Goal: Check status: Check status

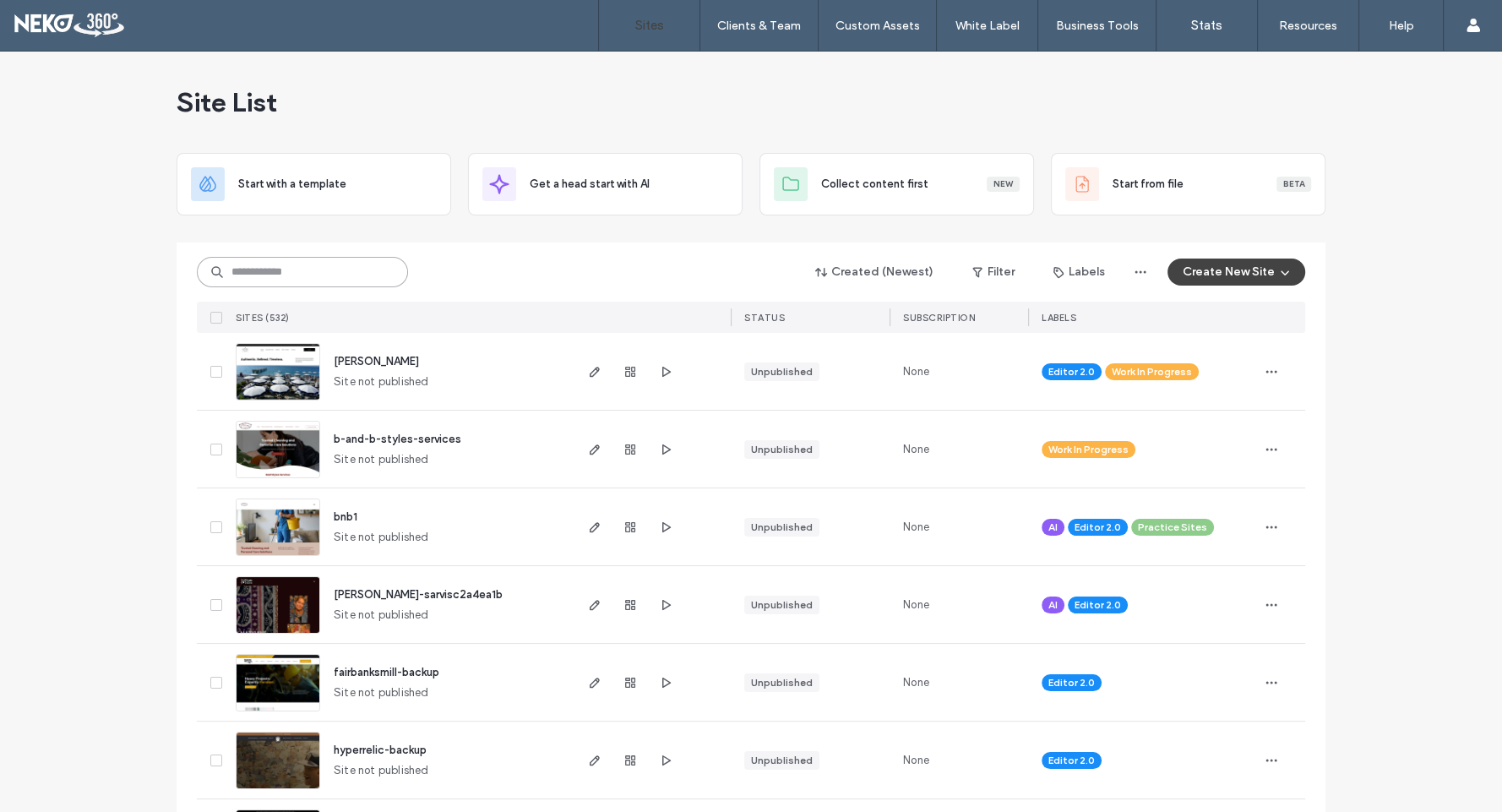
click at [293, 265] on input at bounding box center [302, 272] width 211 height 31
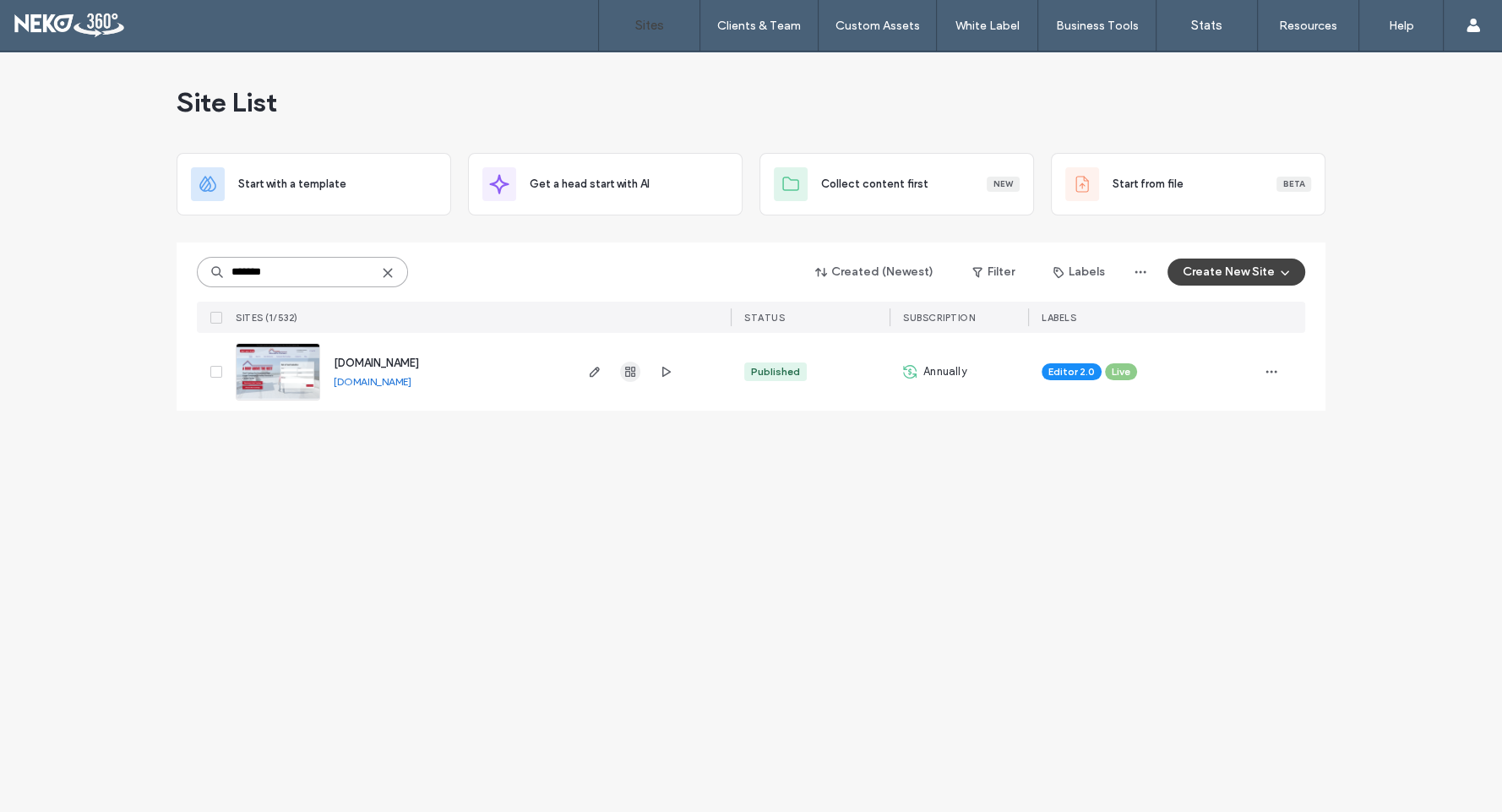
type input "*******"
click at [631, 367] on use "button" at bounding box center [630, 371] width 10 height 10
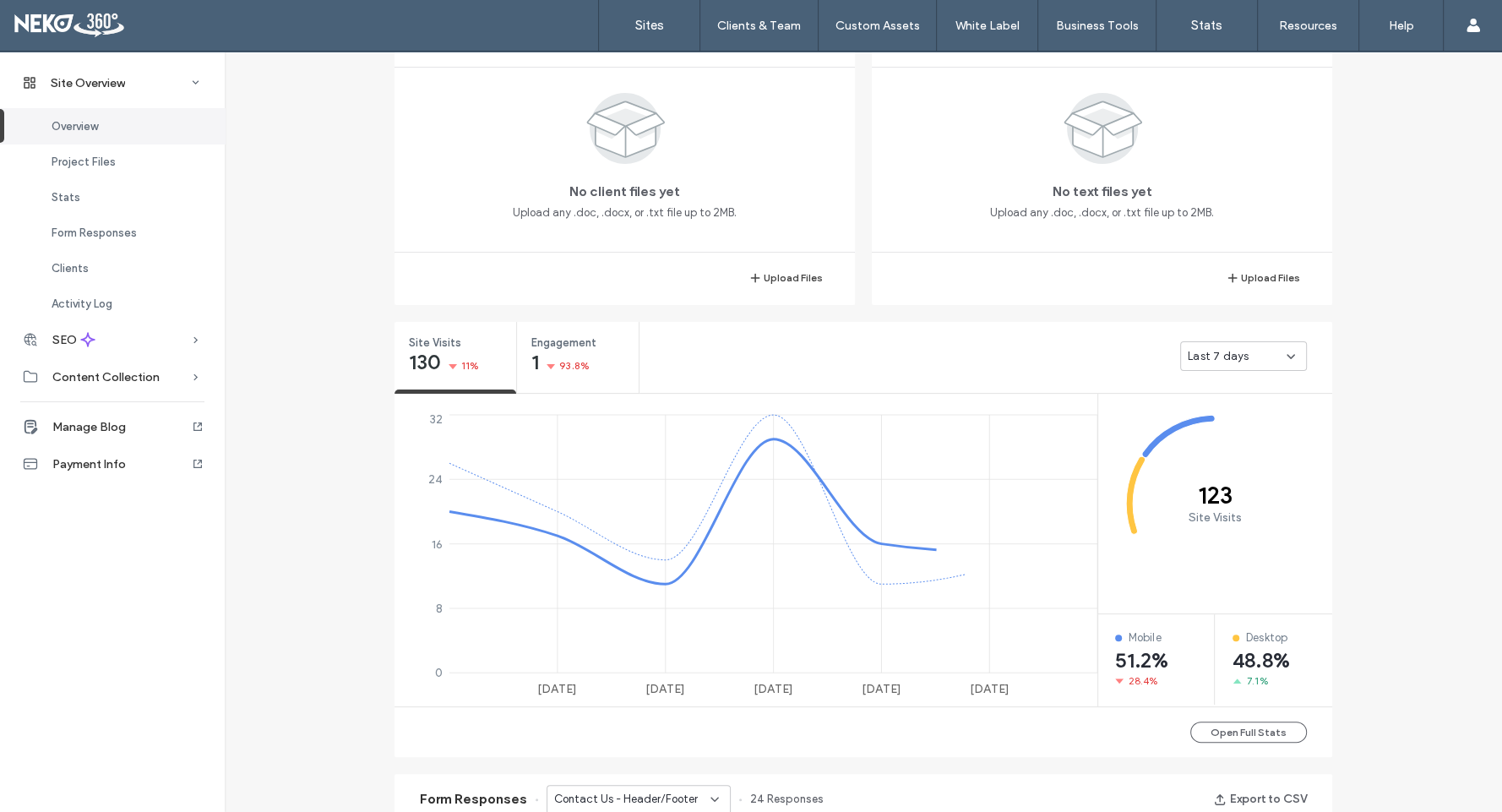
scroll to position [375, 0]
click at [1232, 352] on span "Last 7 days" at bounding box center [1218, 356] width 61 height 17
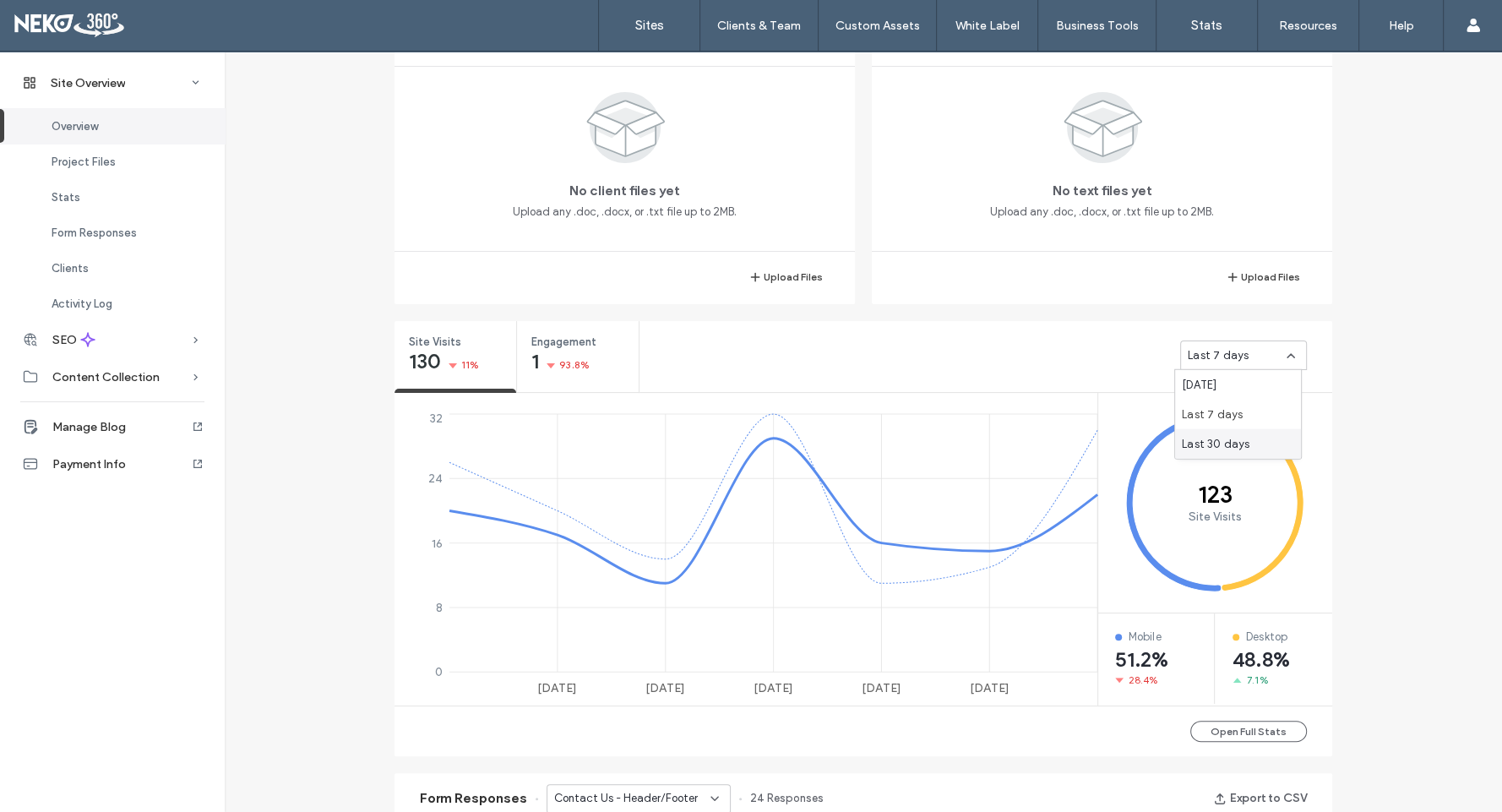
click at [1221, 435] on span "Last 30 days" at bounding box center [1216, 443] width 68 height 17
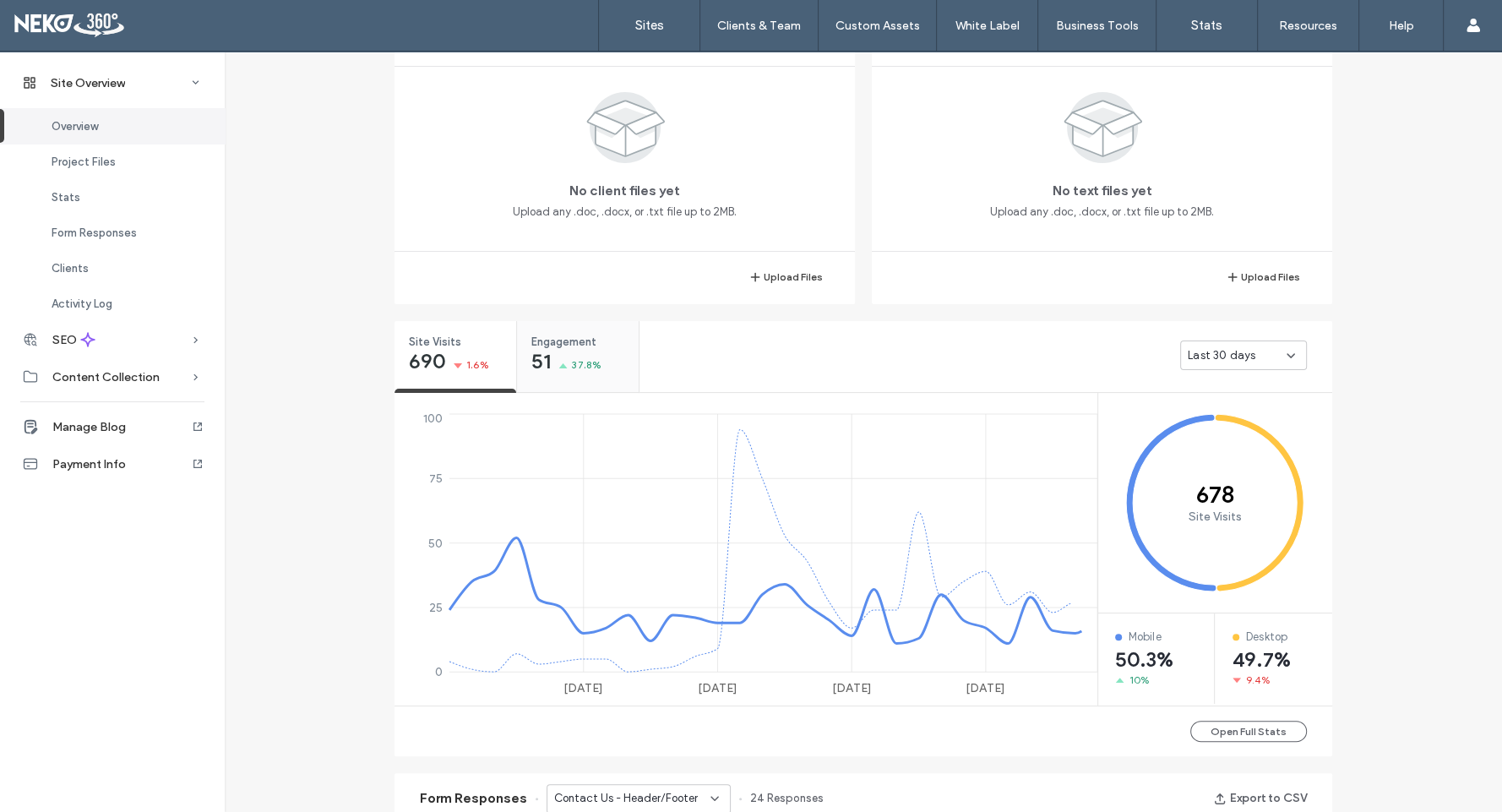
click at [559, 364] on icon at bounding box center [563, 367] width 9 height 9
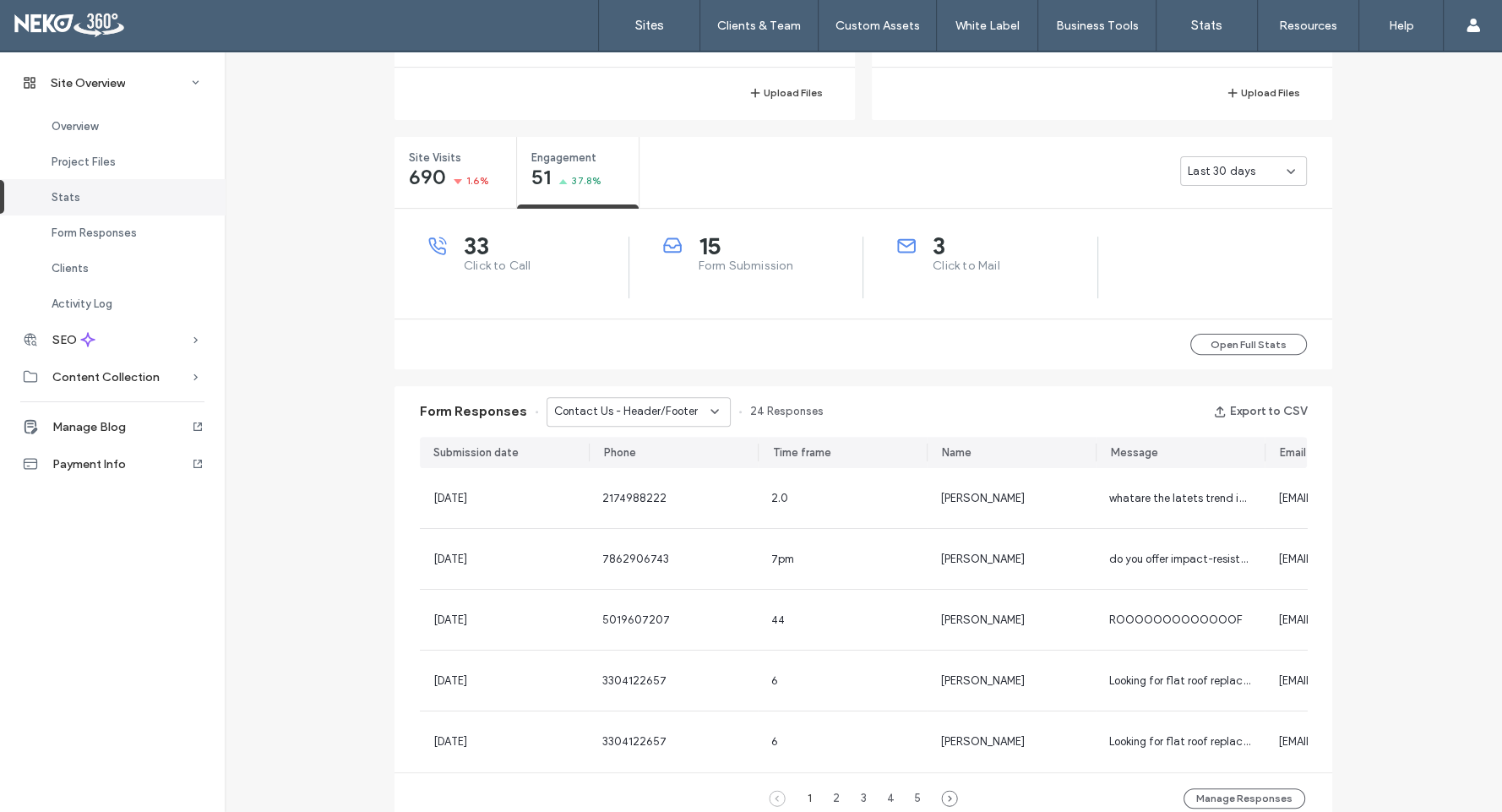
scroll to position [656, 0]
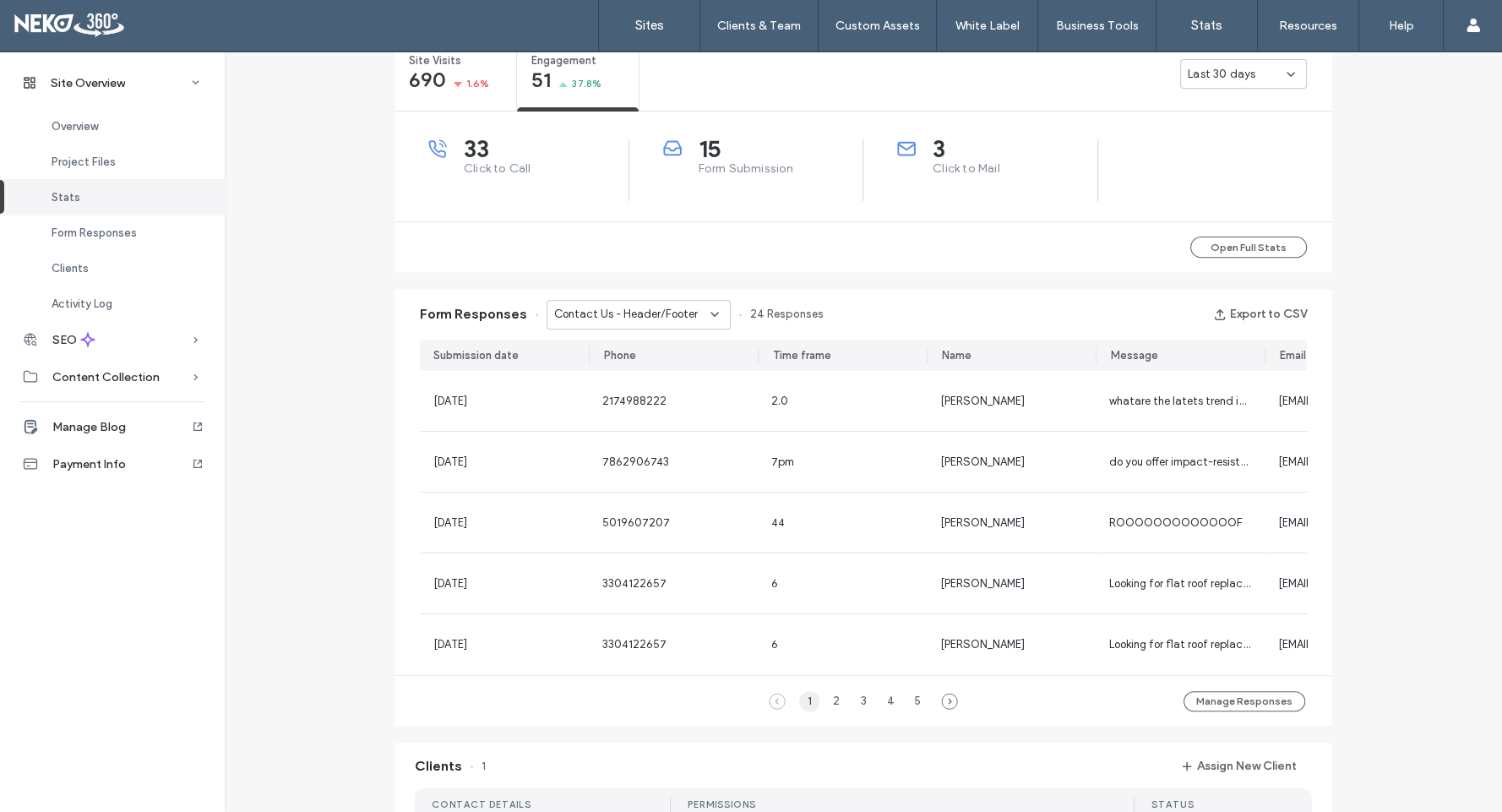
click at [799, 710] on div "1" at bounding box center [809, 701] width 20 height 20
drag, startPoint x: 734, startPoint y: 672, endPoint x: 871, endPoint y: 675, distance: 137.0
click at [871, 675] on div "05 Oct, 2025 2174988222 2.0 cody whatare the latets trend in solar design sidne…" at bounding box center [863, 522] width 887 height 304
click at [676, 714] on div "1 2 3 4 5 Manage Responses" at bounding box center [863, 700] width 937 height 51
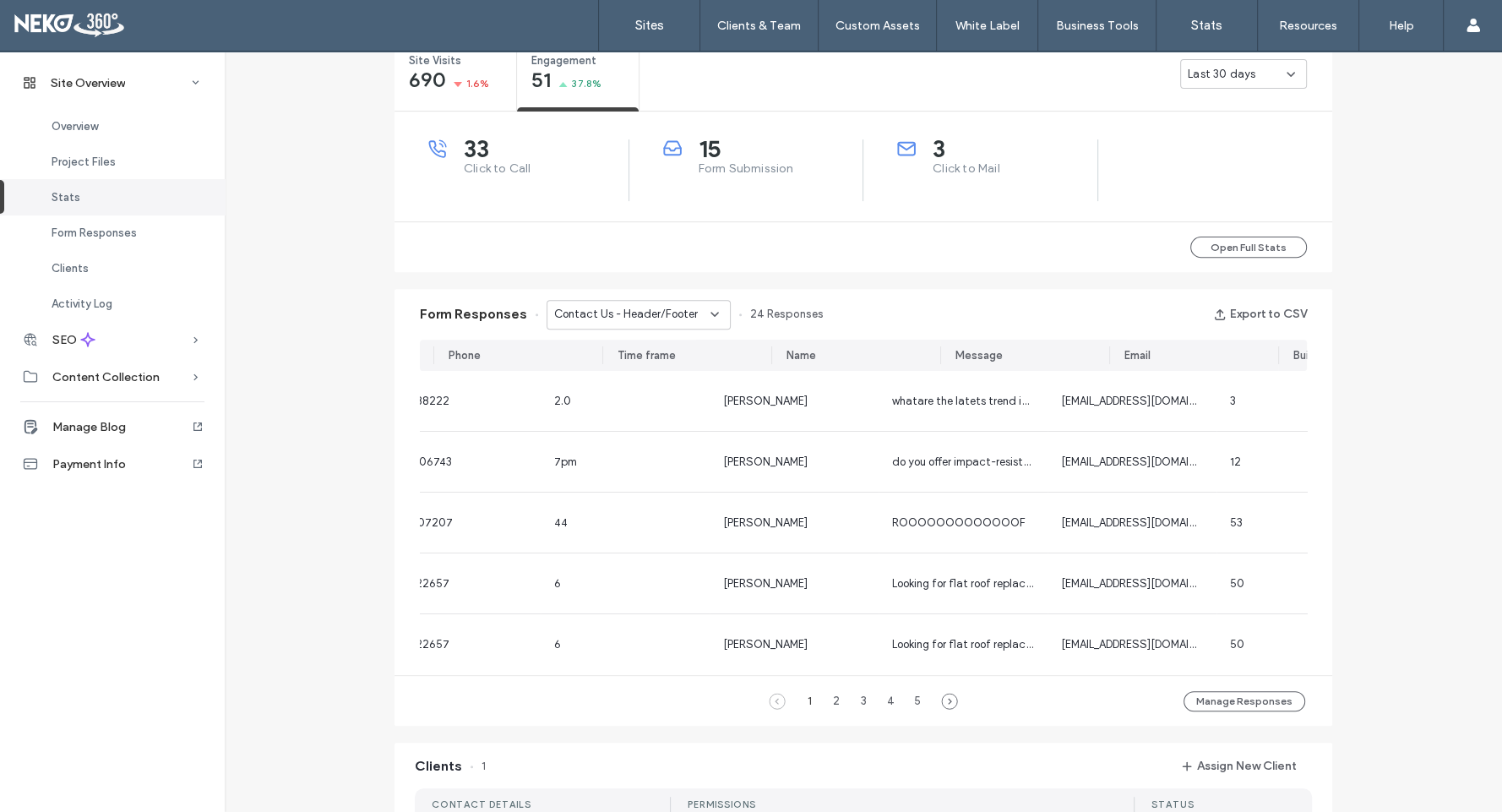
scroll to position [0, 224]
click at [643, 310] on span "Contact Us - Header/Footer" at bounding box center [626, 314] width 143 height 17
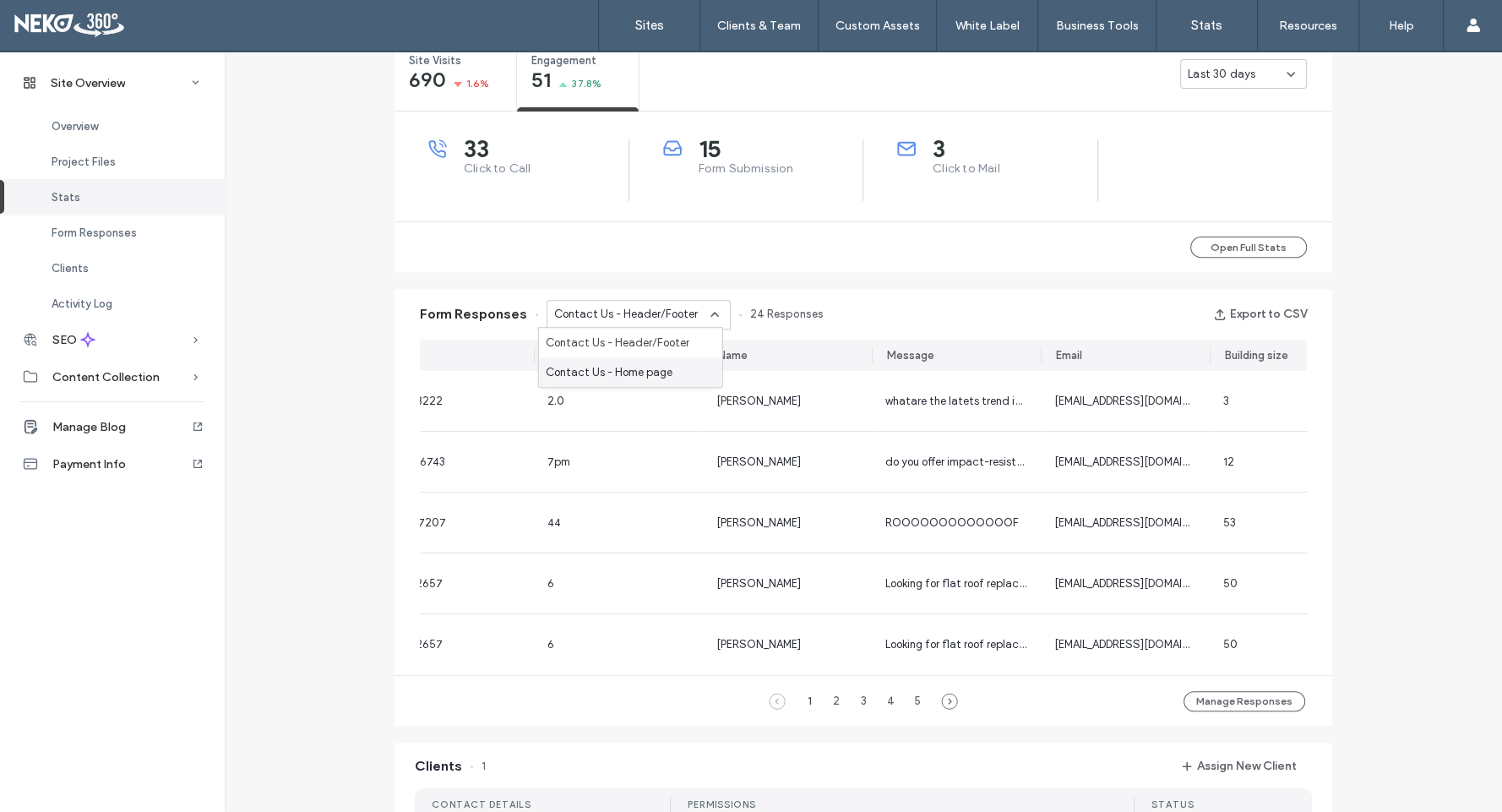
click at [626, 364] on span "Contact Us - Home page" at bounding box center [609, 372] width 126 height 17
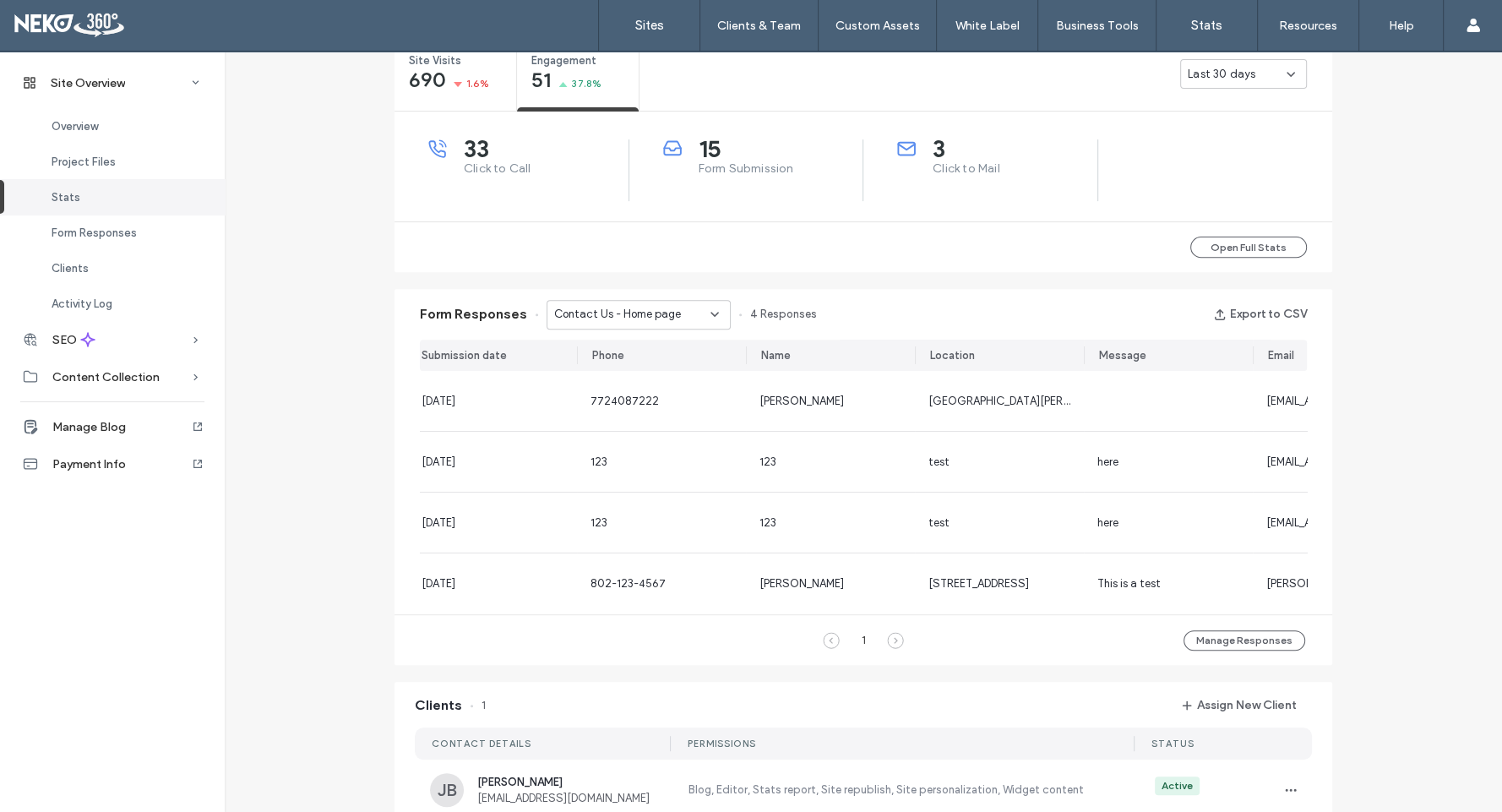
scroll to position [0, 0]
click at [599, 303] on div "Contact Us - Home page" at bounding box center [638, 314] width 184 height 30
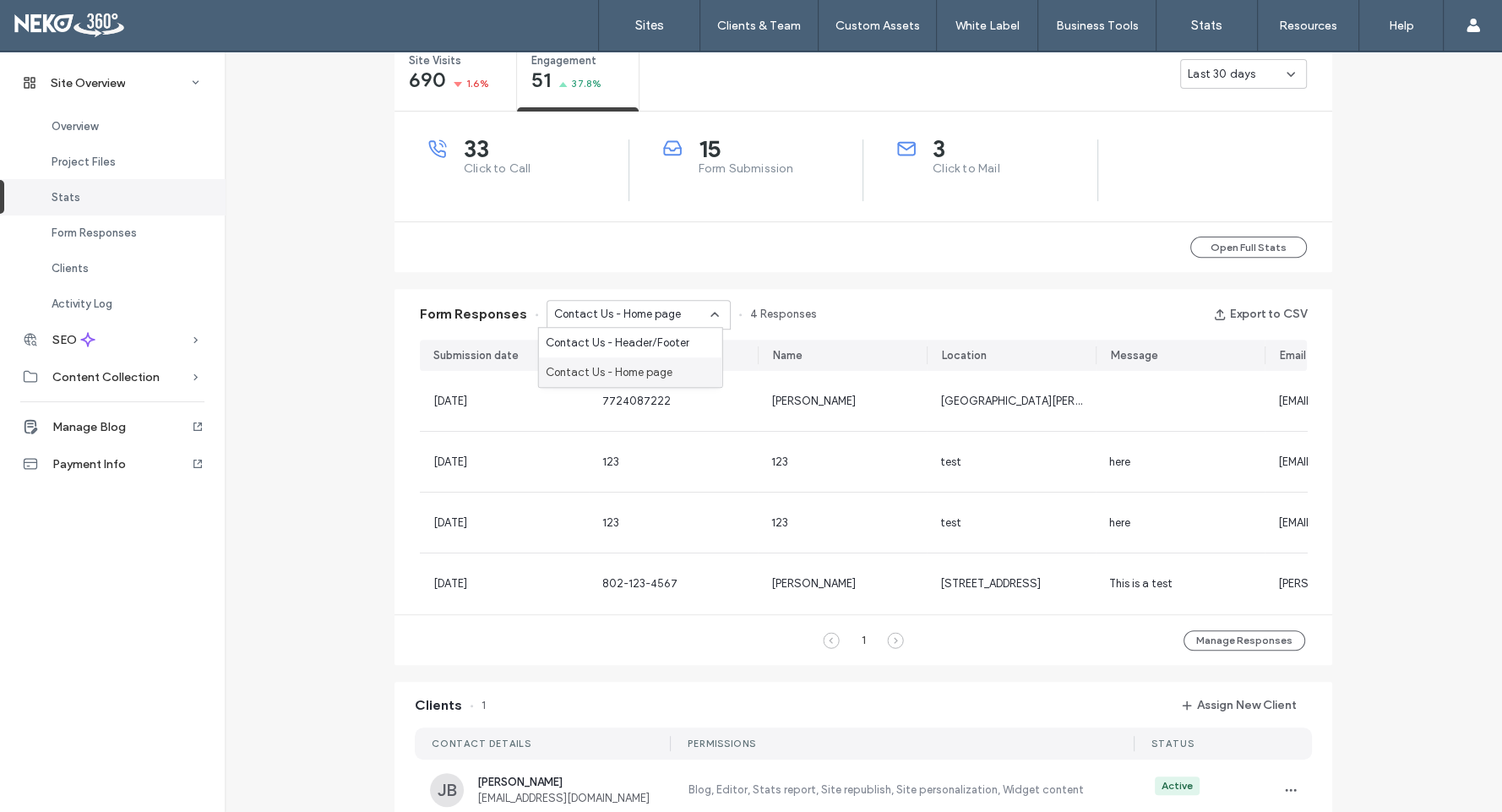
click at [575, 366] on span "Contact Us - Home page" at bounding box center [609, 372] width 126 height 17
click at [590, 307] on span "Contact Us - Home page" at bounding box center [617, 314] width 126 height 17
click at [583, 346] on span "Contact Us - Header/Footer" at bounding box center [617, 343] width 143 height 17
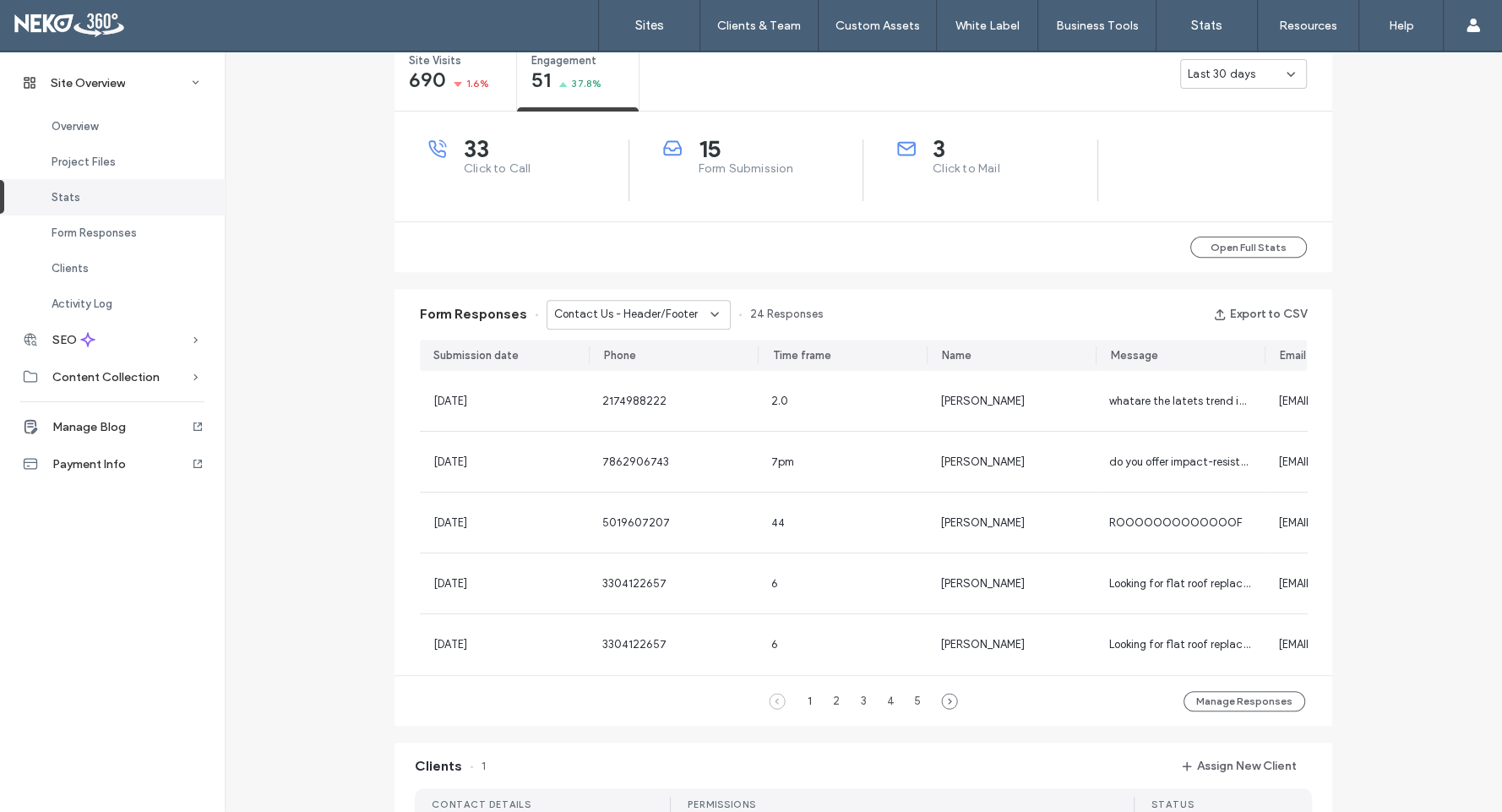
click at [483, 167] on span "Click to Call" at bounding box center [546, 169] width 164 height 17
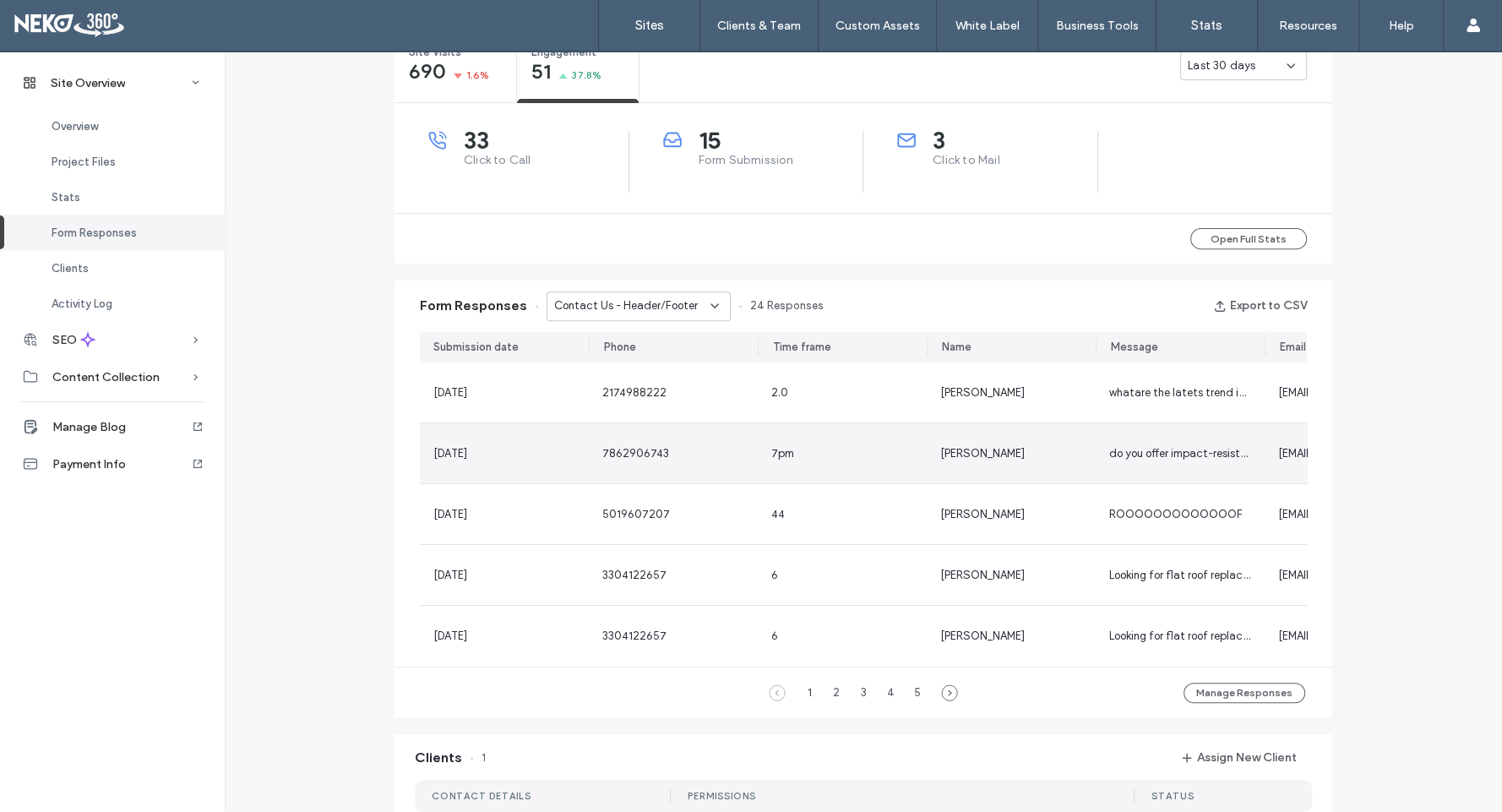
scroll to position [656, 0]
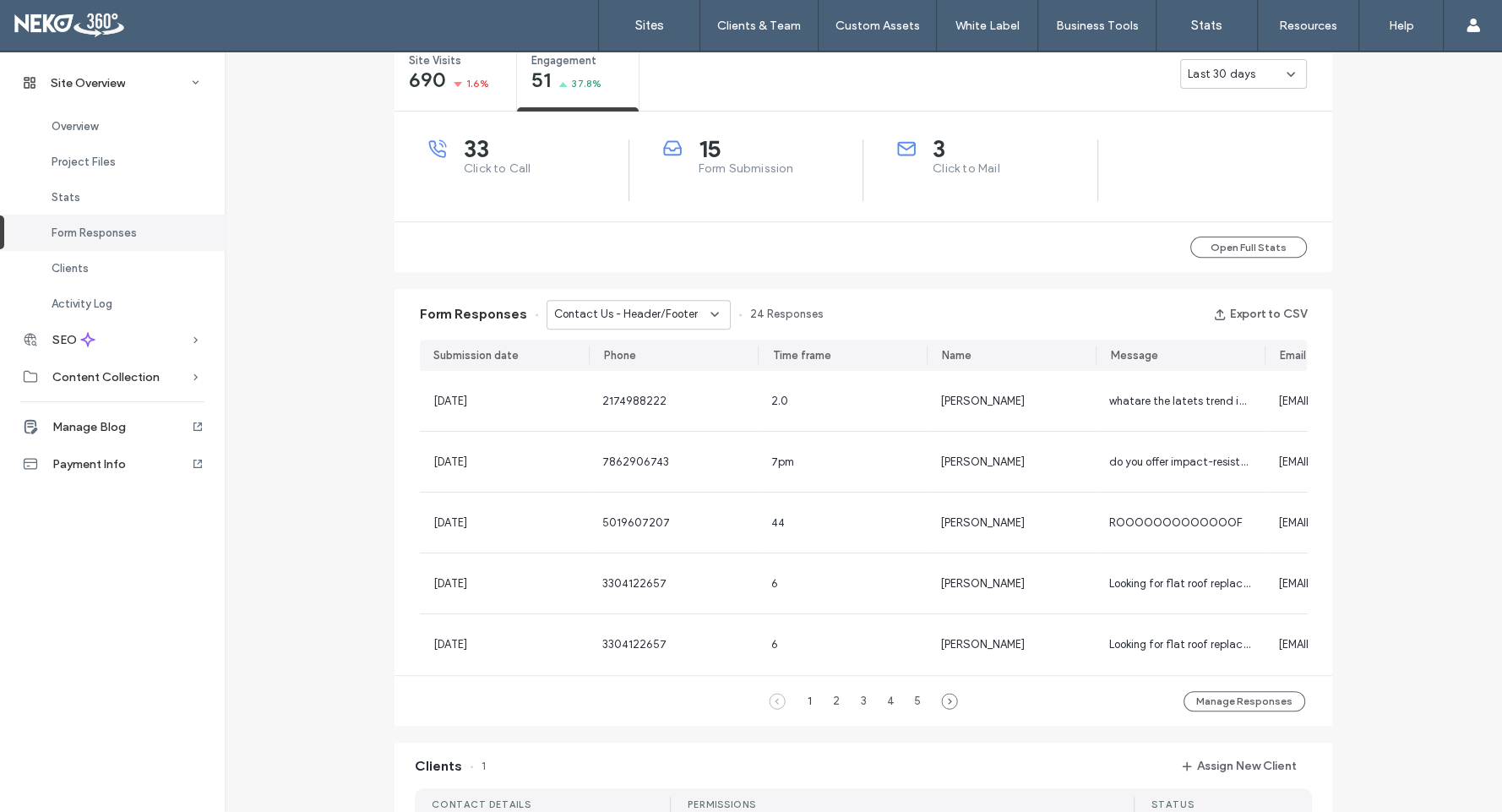
click at [479, 154] on span "33" at bounding box center [546, 148] width 164 height 17
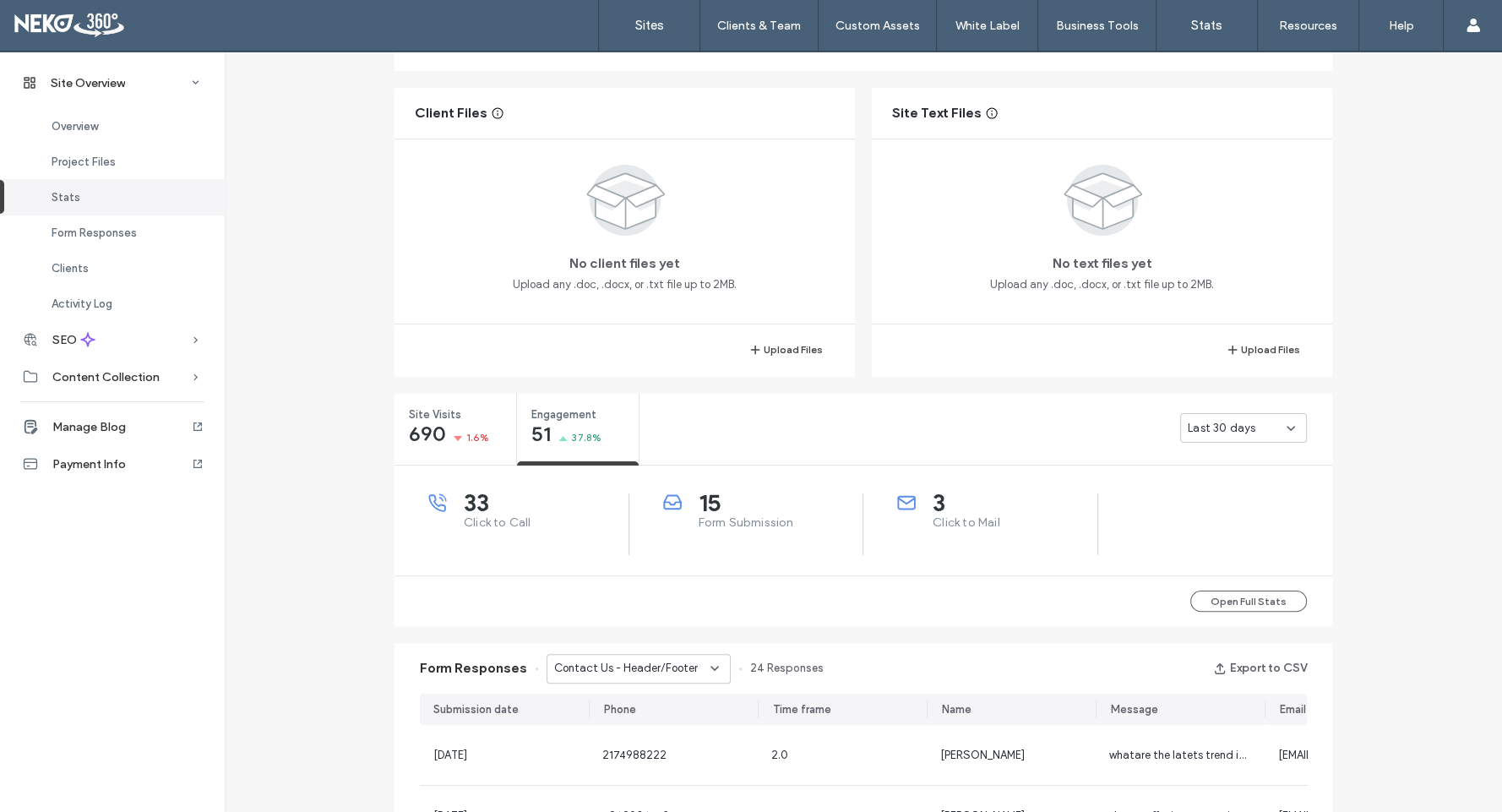
scroll to position [281, 0]
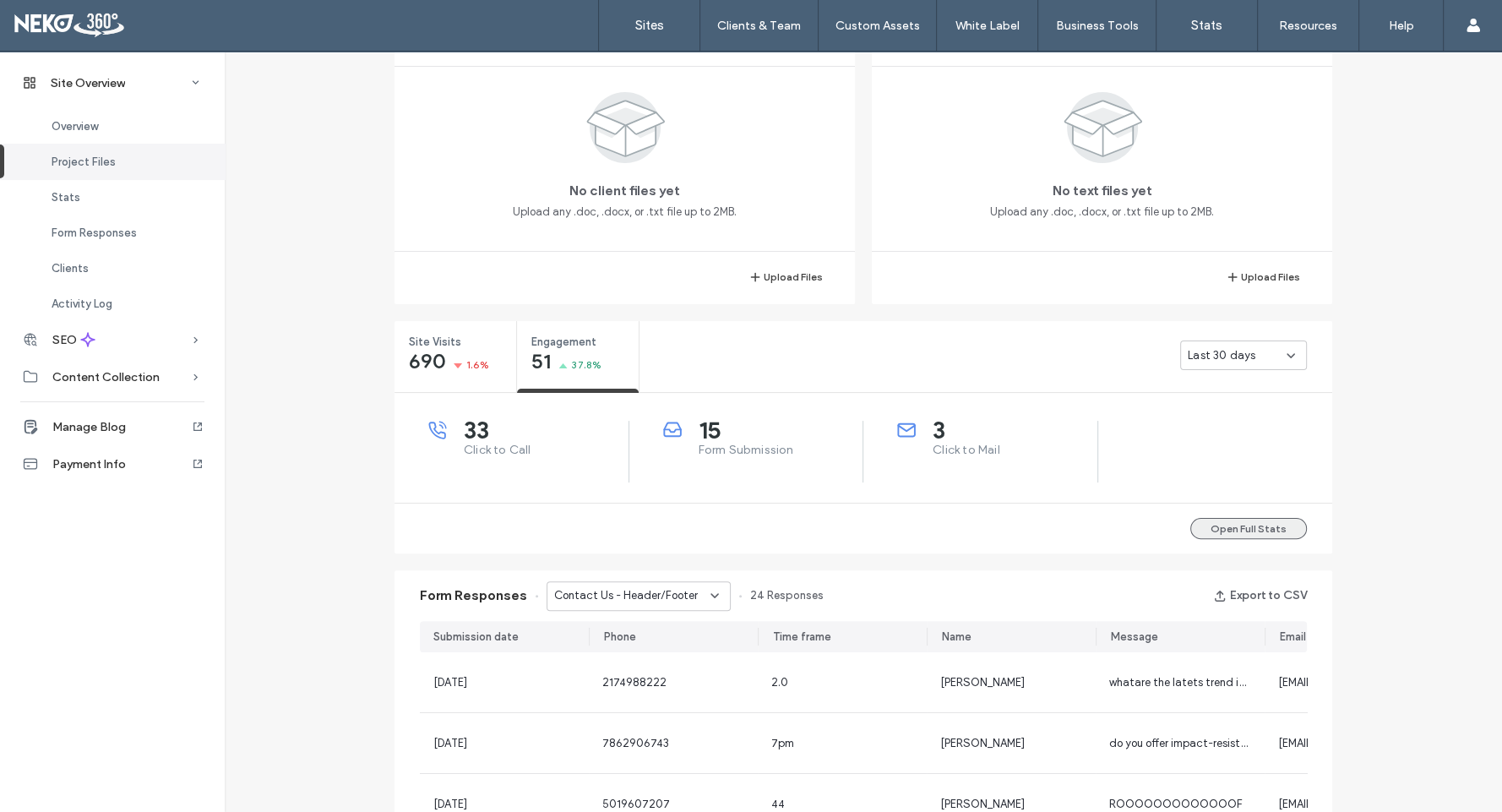
scroll to position [469, 0]
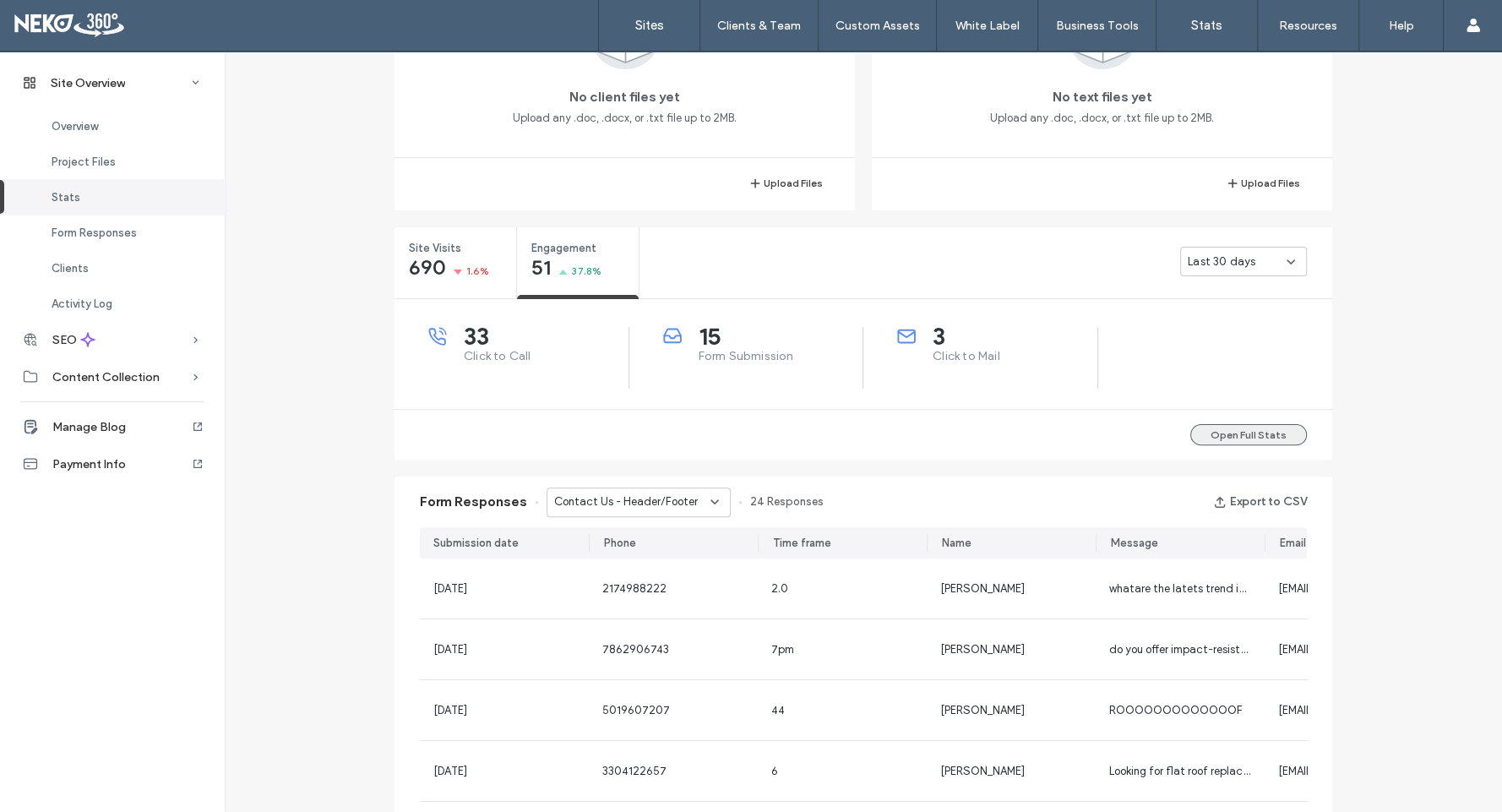
click at [1243, 431] on button "Open Full Stats" at bounding box center [1249, 434] width 117 height 21
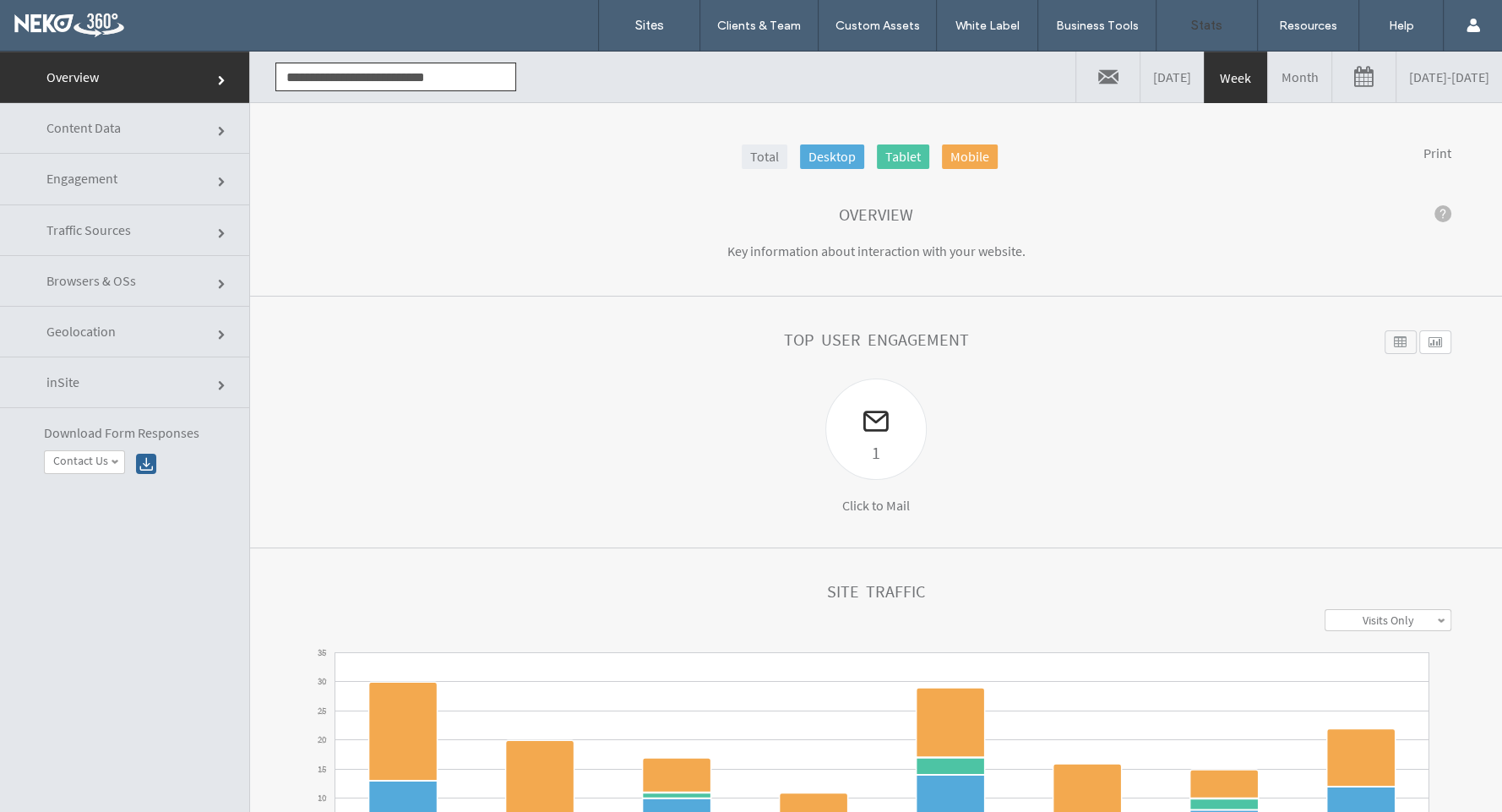
click at [1332, 79] on link at bounding box center [1363, 77] width 64 height 51
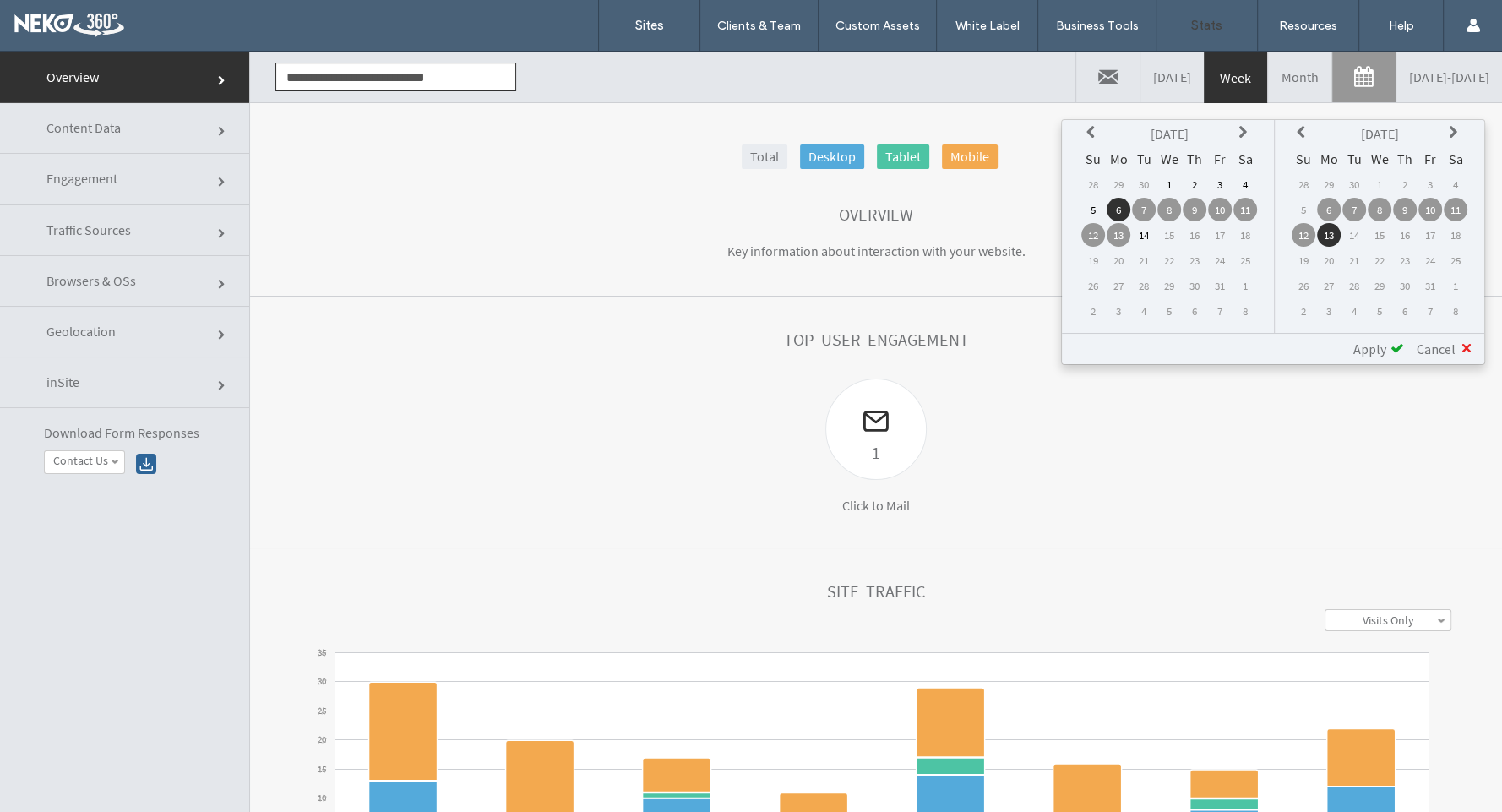
click at [1098, 128] on icon at bounding box center [1093, 132] width 14 height 14
click at [1128, 183] on td "1" at bounding box center [1118, 184] width 24 height 24
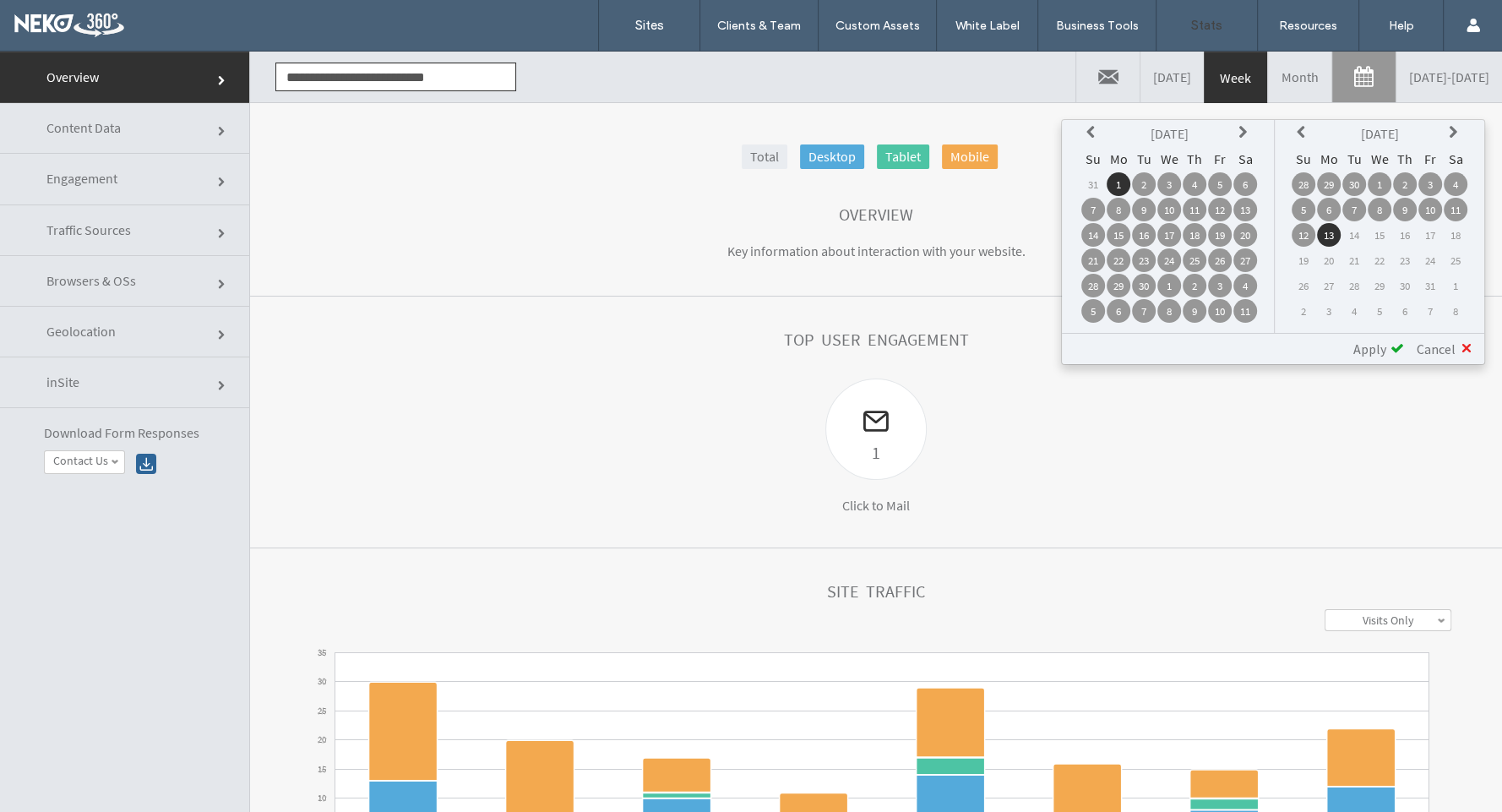
click at [1371, 345] on span "Apply" at bounding box center [1369, 349] width 33 height 17
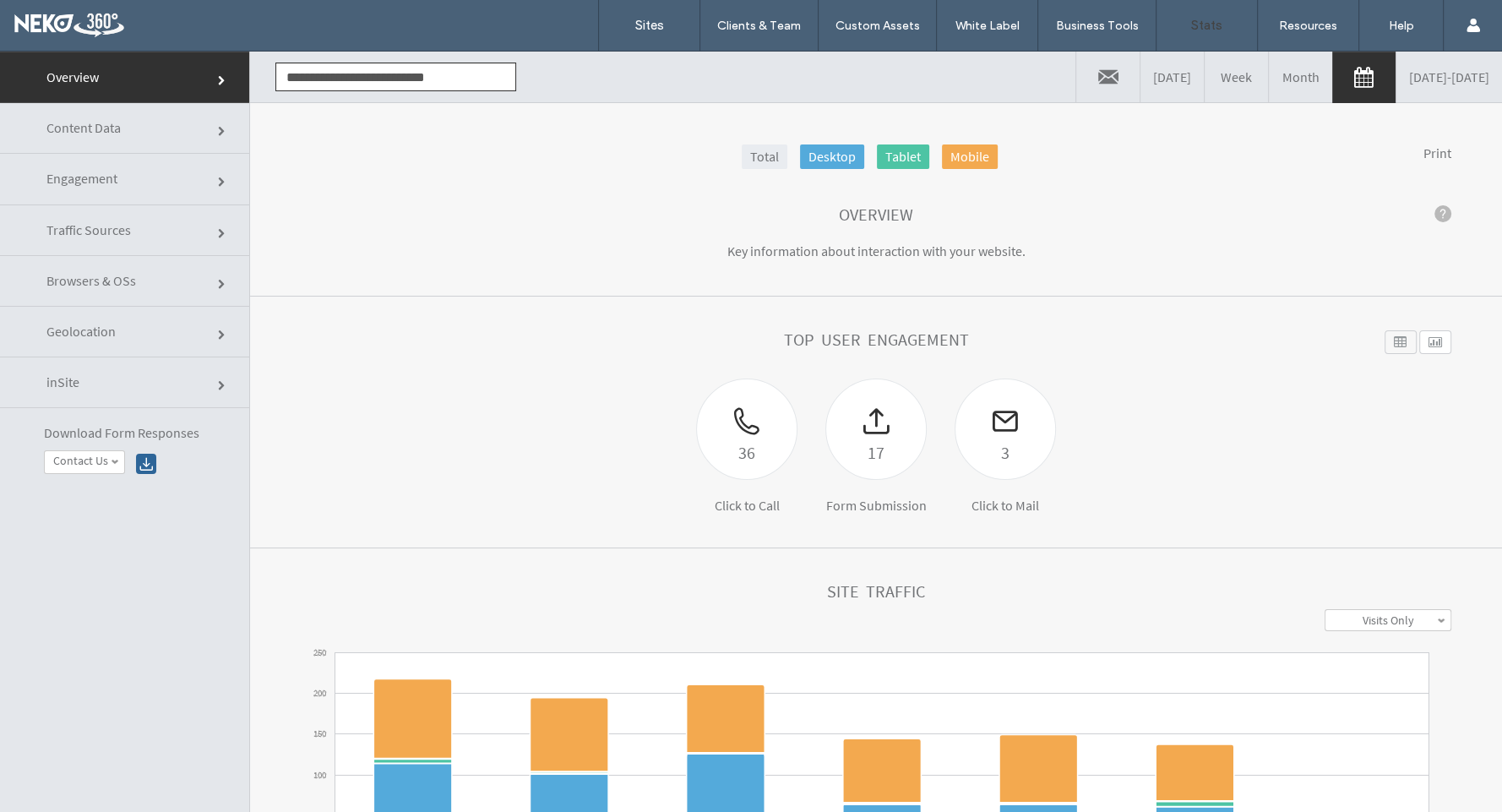
click at [1332, 81] on link at bounding box center [1363, 78] width 64 height 51
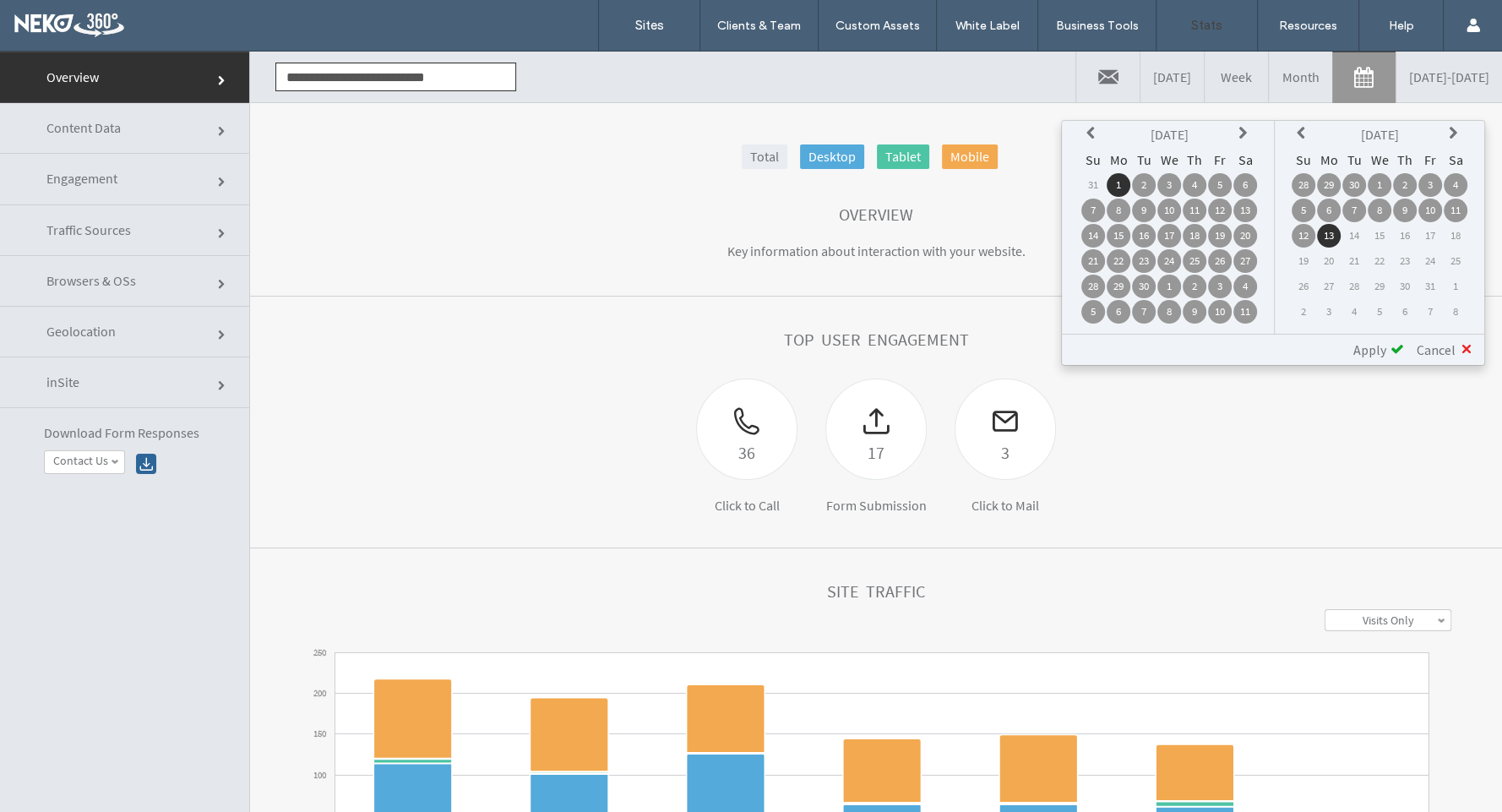
click at [1090, 132] on th at bounding box center [1093, 134] width 24 height 24
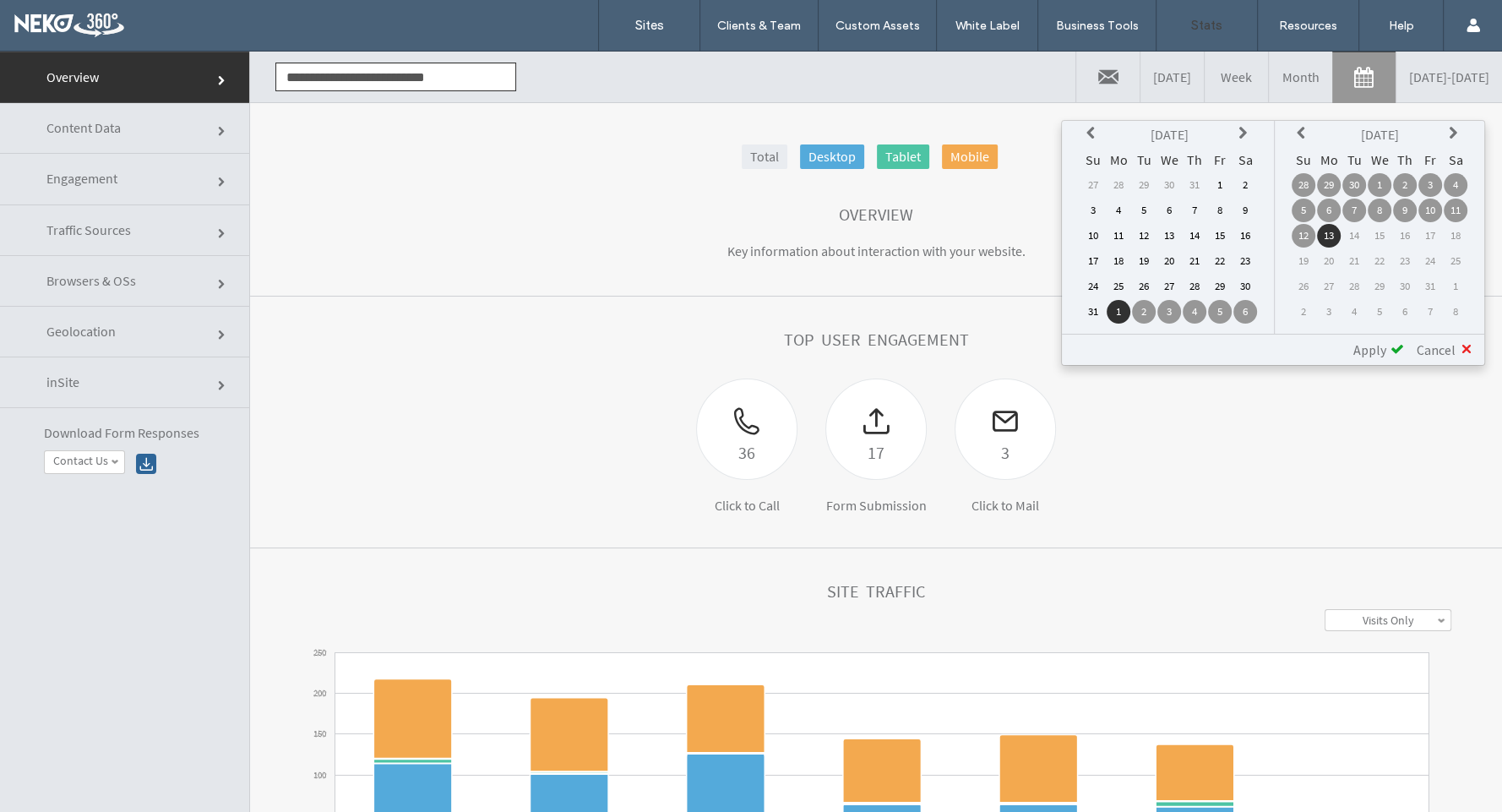
click at [1221, 191] on td "1" at bounding box center [1220, 185] width 24 height 24
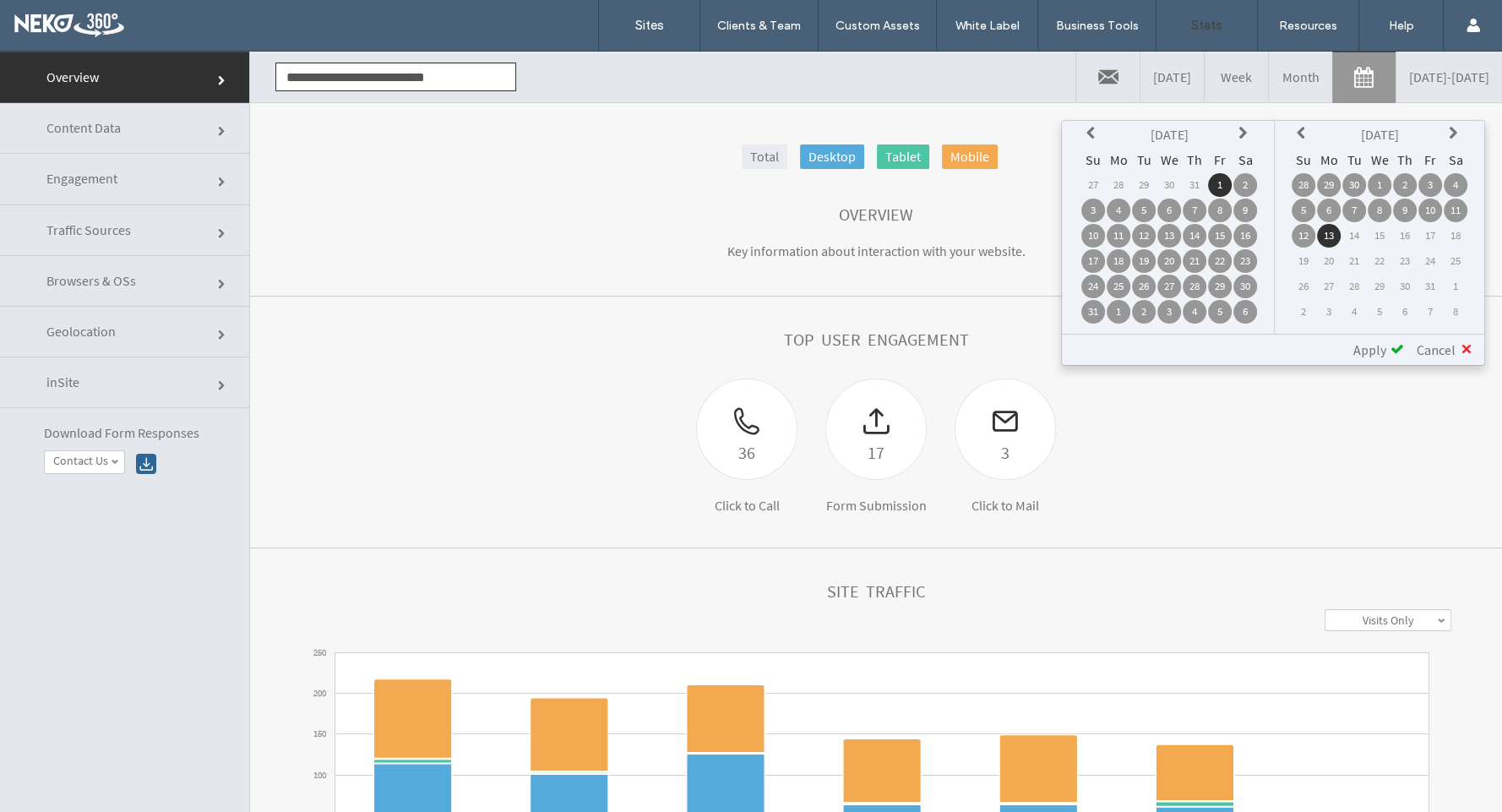
click at [1376, 348] on span "Apply" at bounding box center [1369, 350] width 33 height 17
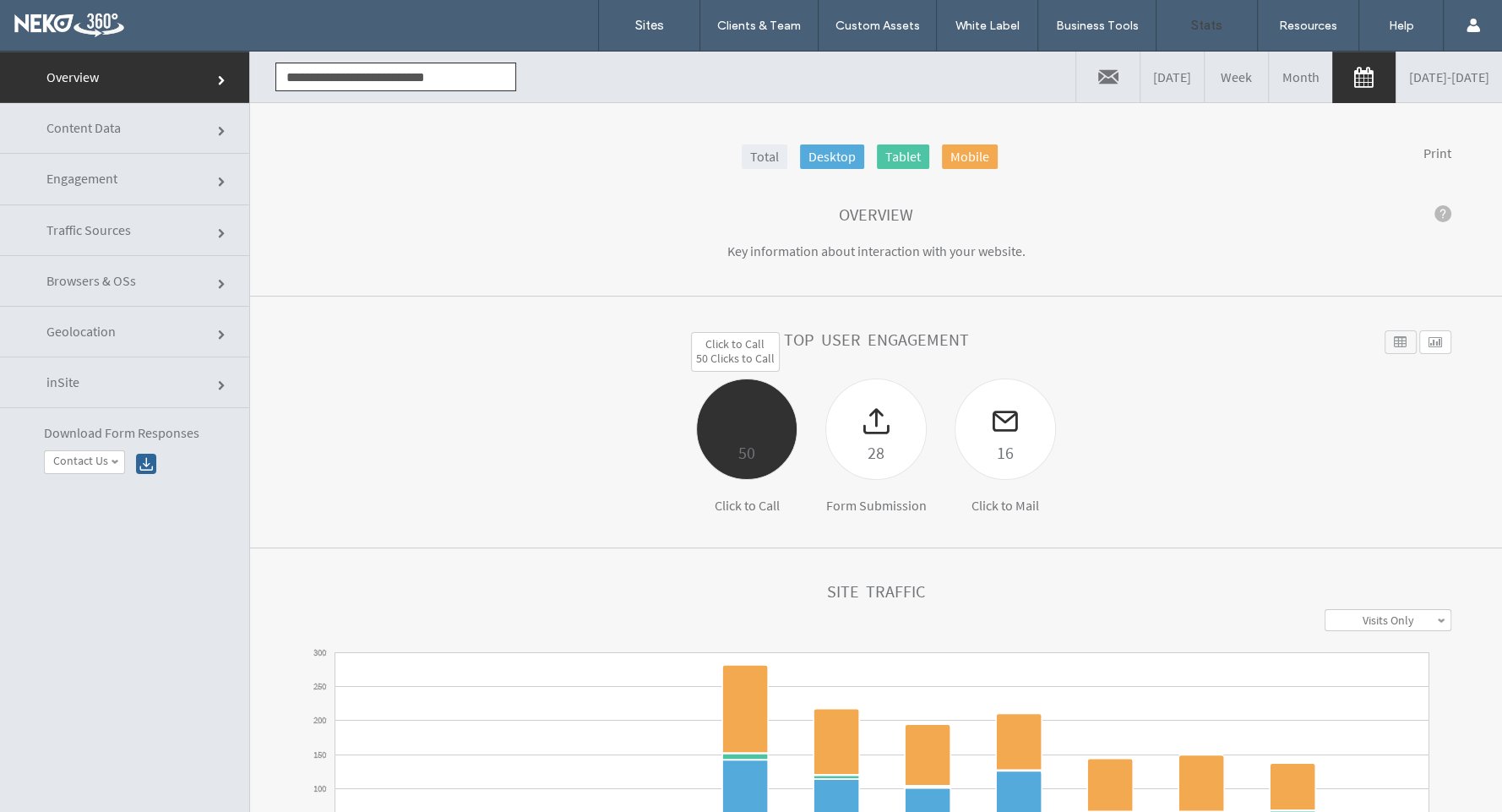
click at [737, 456] on div "50" at bounding box center [747, 452] width 100 height 28
